Goal: Task Accomplishment & Management: Complete application form

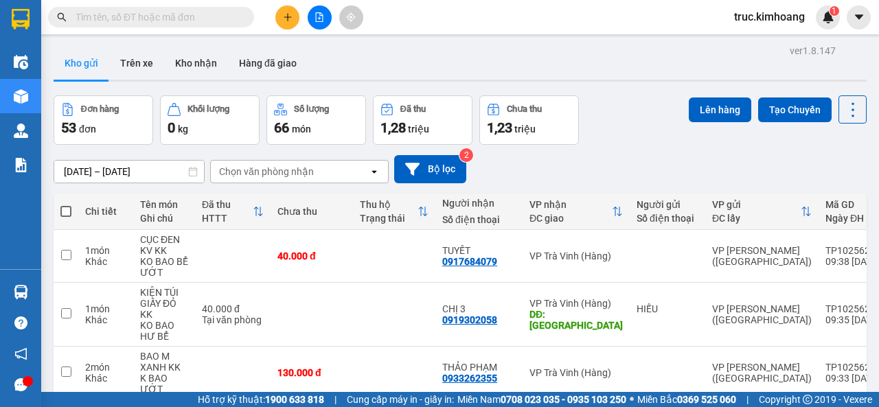
click at [293, 20] on button at bounding box center [287, 17] width 24 height 24
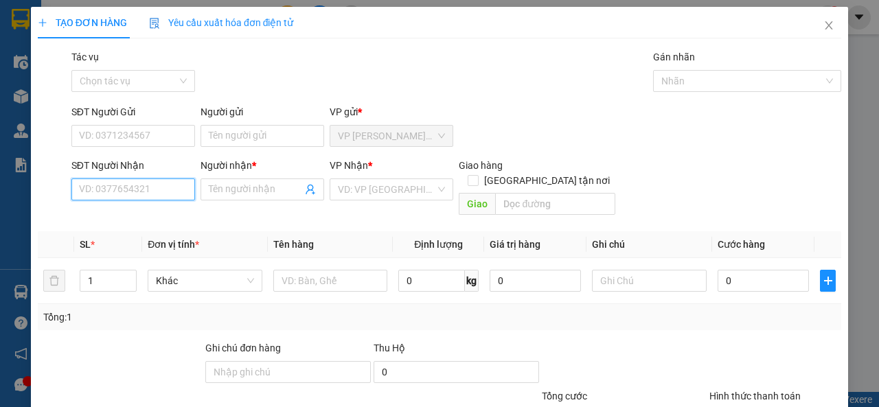
click at [148, 189] on input "SĐT Người Nhận" at bounding box center [133, 190] width 124 height 22
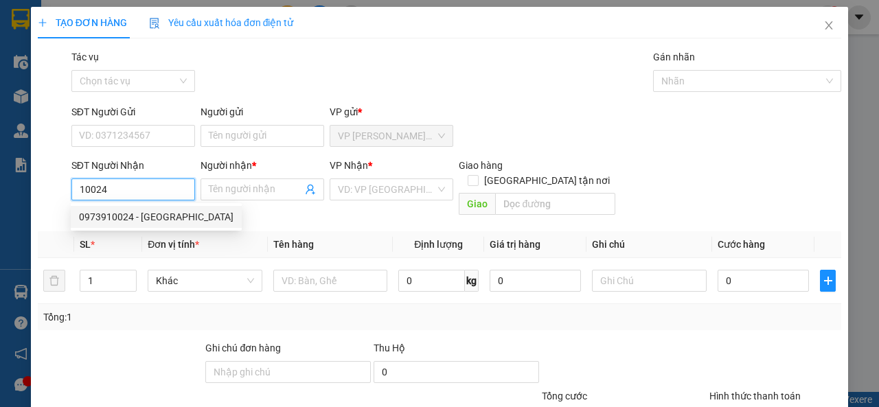
click at [170, 213] on div "0973910024 - [GEOGRAPHIC_DATA]" at bounding box center [156, 217] width 155 height 15
type input "0973910024"
type input "[PERSON_NAME]"
type input "35.000"
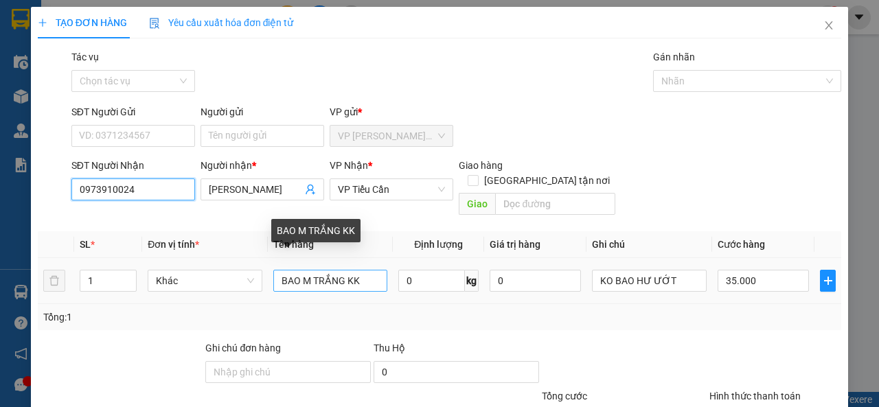
type input "0973910024"
click at [340, 271] on input "BAO M TRẮNG KK" at bounding box center [330, 281] width 115 height 22
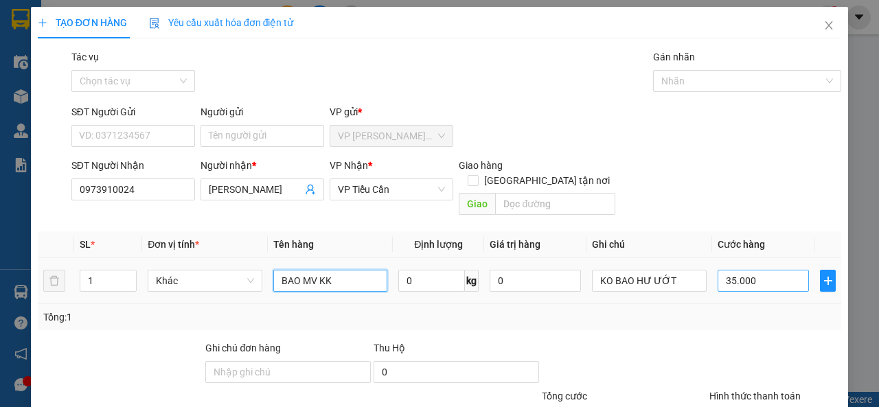
type input "BAO MV KK"
click at [741, 270] on input "35.000" at bounding box center [763, 281] width 91 height 22
type input "8"
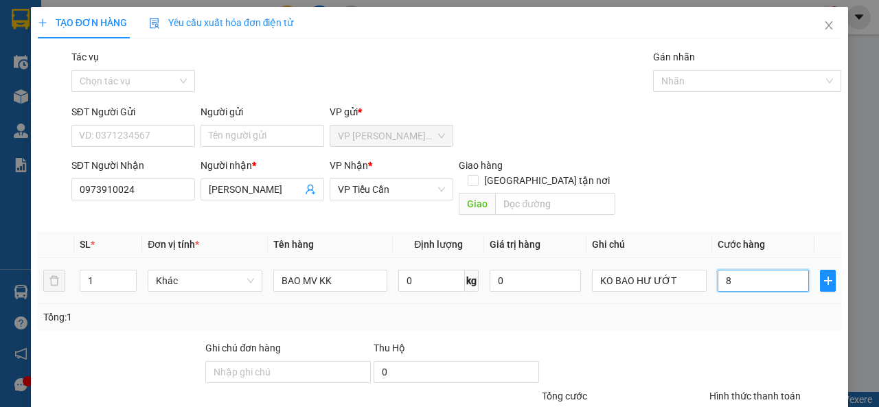
type input "80"
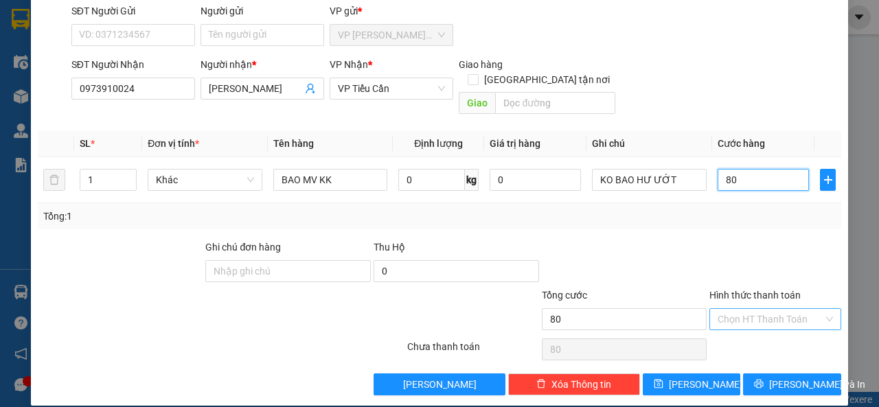
type input "80"
type input "80.000"
click at [761, 310] on input "Hình thức thanh toán" at bounding box center [771, 319] width 106 height 21
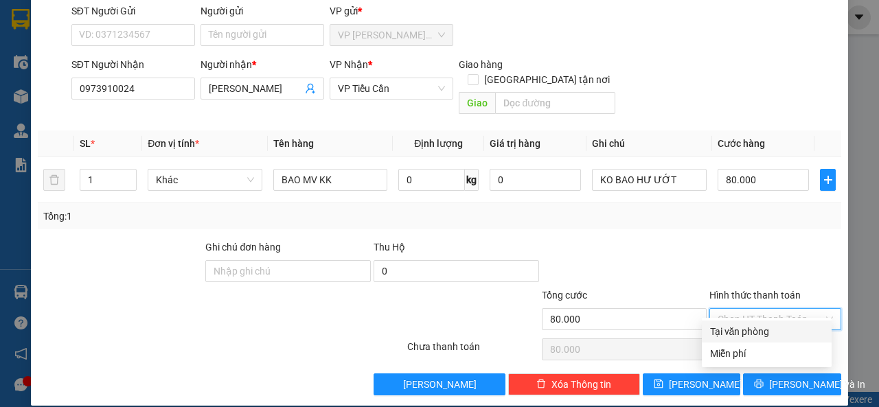
click at [756, 328] on div "Tại văn phòng" at bounding box center [766, 331] width 113 height 15
type input "0"
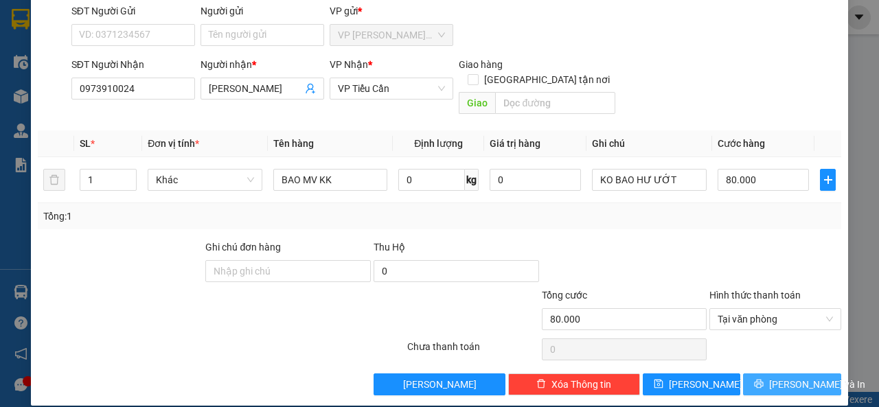
click at [791, 377] on span "[PERSON_NAME] và In" at bounding box center [817, 384] width 96 height 15
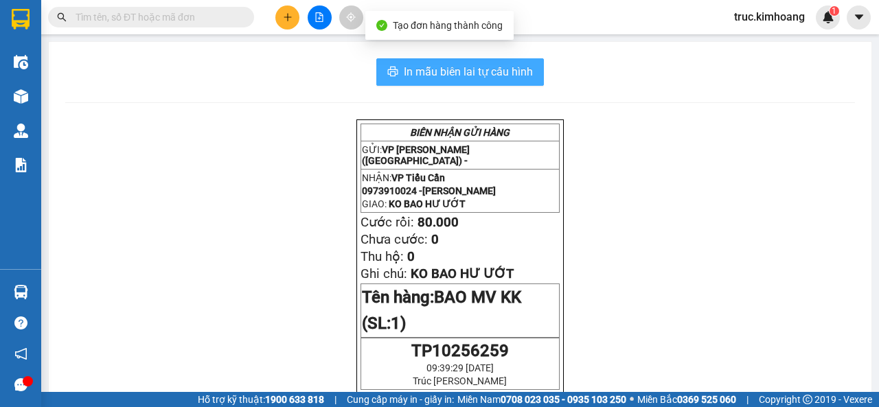
click at [516, 65] on span "In mẫu biên lai tự cấu hình" at bounding box center [468, 71] width 129 height 17
click at [483, 78] on span "In mẫu biên lai tự cấu hình" at bounding box center [468, 71] width 129 height 17
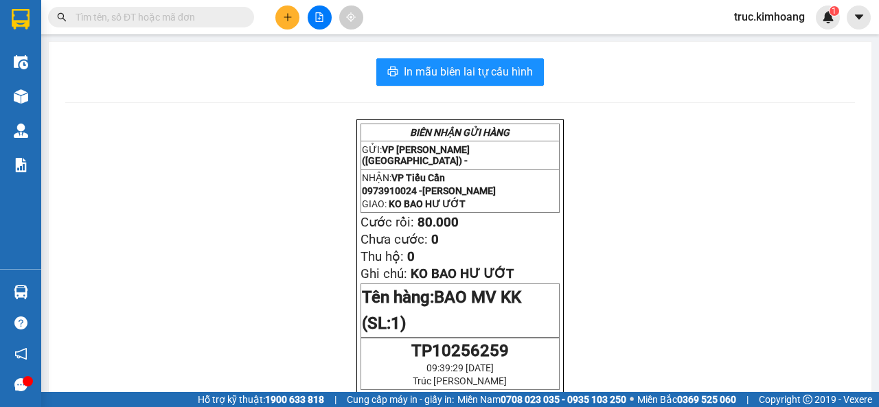
click at [282, 7] on button at bounding box center [287, 17] width 24 height 24
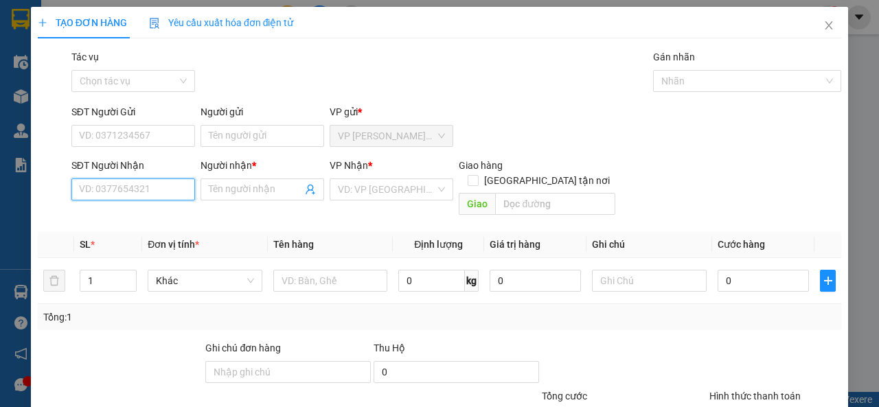
click at [167, 181] on input "SĐT Người Nhận" at bounding box center [133, 190] width 124 height 22
type input "0978093035"
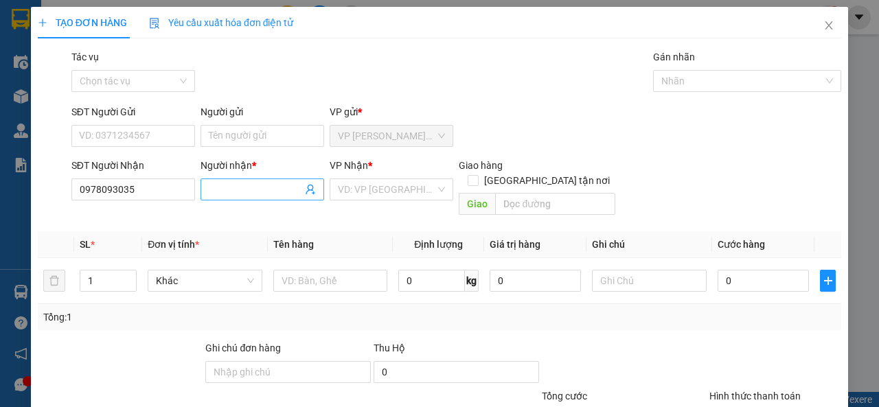
click at [265, 187] on input "Người nhận *" at bounding box center [255, 189] width 93 height 15
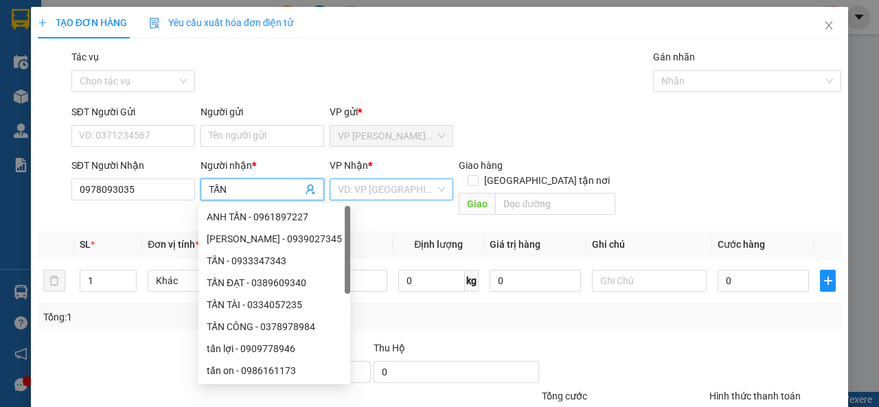
type input "TẤN"
click at [385, 192] on input "search" at bounding box center [387, 189] width 98 height 21
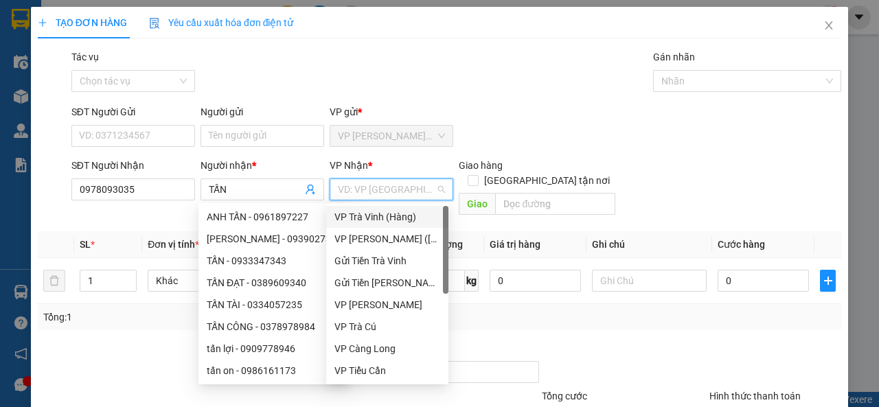
click at [365, 209] on div "VP Trà Vinh (Hàng)" at bounding box center [387, 217] width 122 height 22
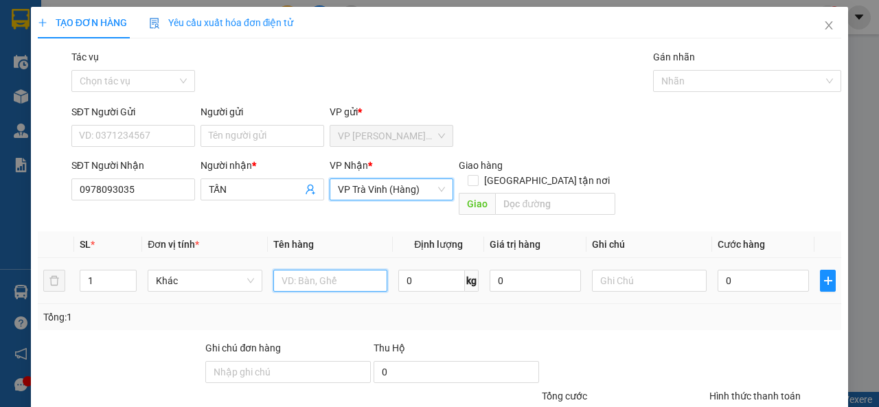
click at [328, 270] on input "text" at bounding box center [330, 281] width 115 height 22
type input "LỒNG CHIM KK"
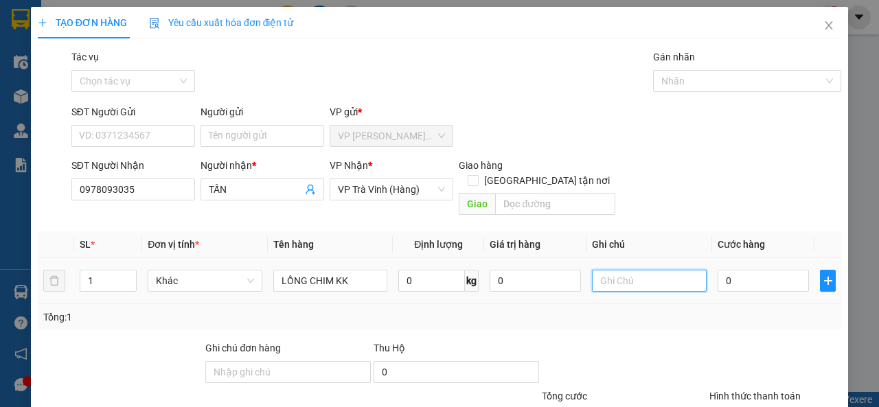
click at [620, 270] on input "text" at bounding box center [649, 281] width 115 height 22
type input "KO BAO CHẾT +[PERSON_NAME] KD"
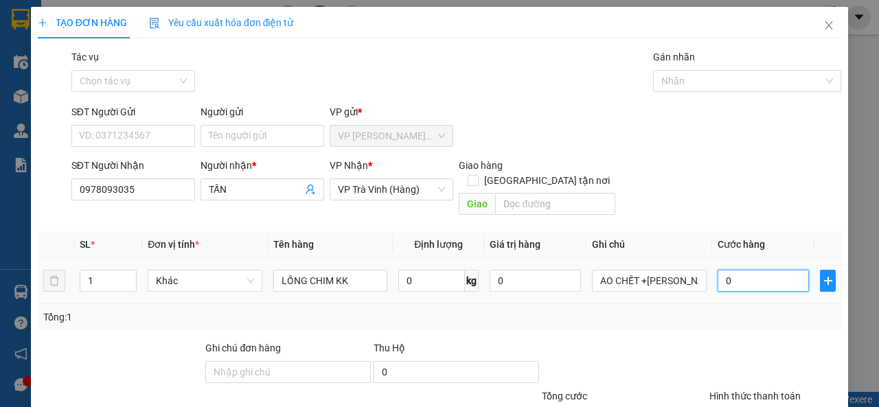
click at [731, 270] on input "0" at bounding box center [763, 281] width 91 height 22
type input "4"
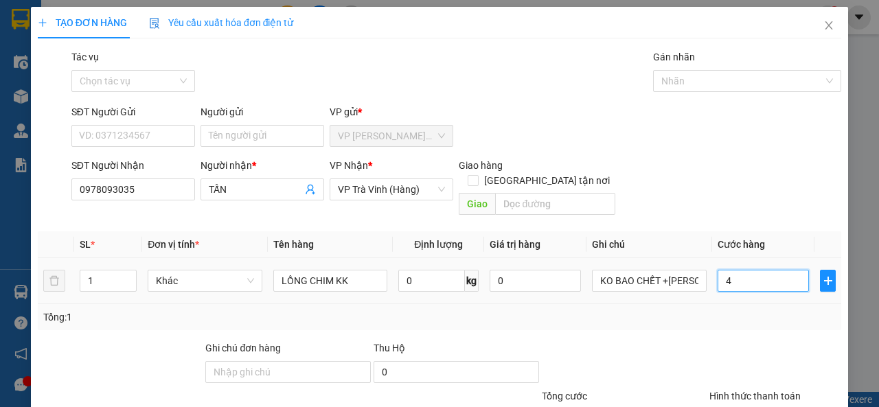
type input "40"
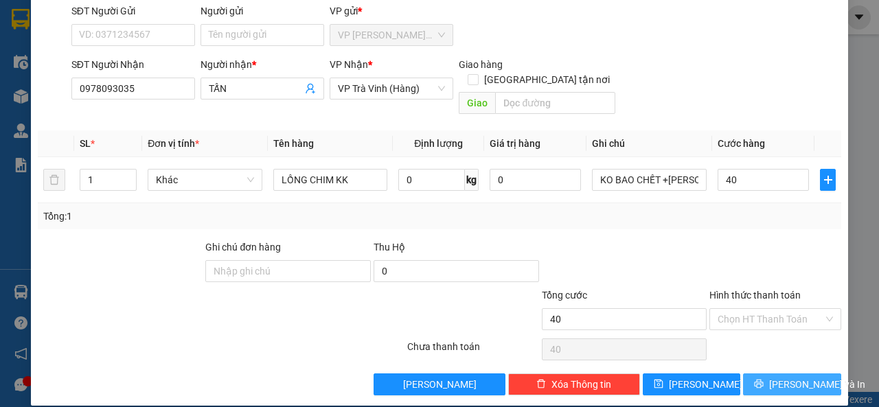
type input "40.000"
click at [780, 377] on span "[PERSON_NAME] và In" at bounding box center [817, 384] width 96 height 15
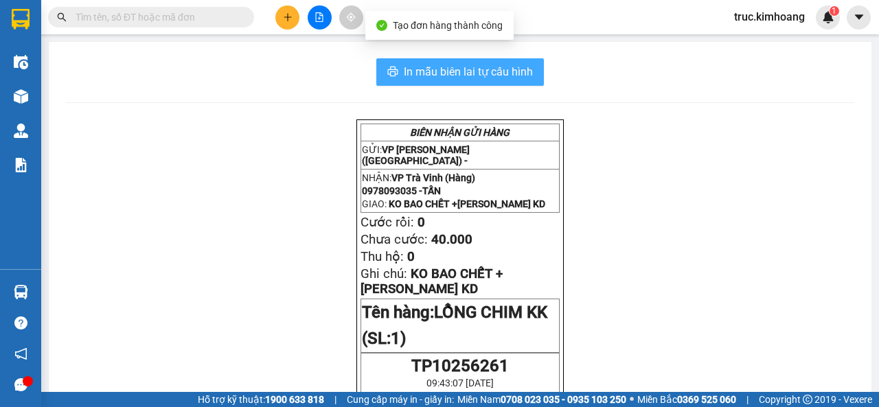
click at [504, 80] on span "In mẫu biên lai tự cấu hình" at bounding box center [468, 71] width 129 height 17
click at [427, 73] on span "In mẫu biên lai tự cấu hình" at bounding box center [468, 71] width 129 height 17
